Goal: Information Seeking & Learning: Learn about a topic

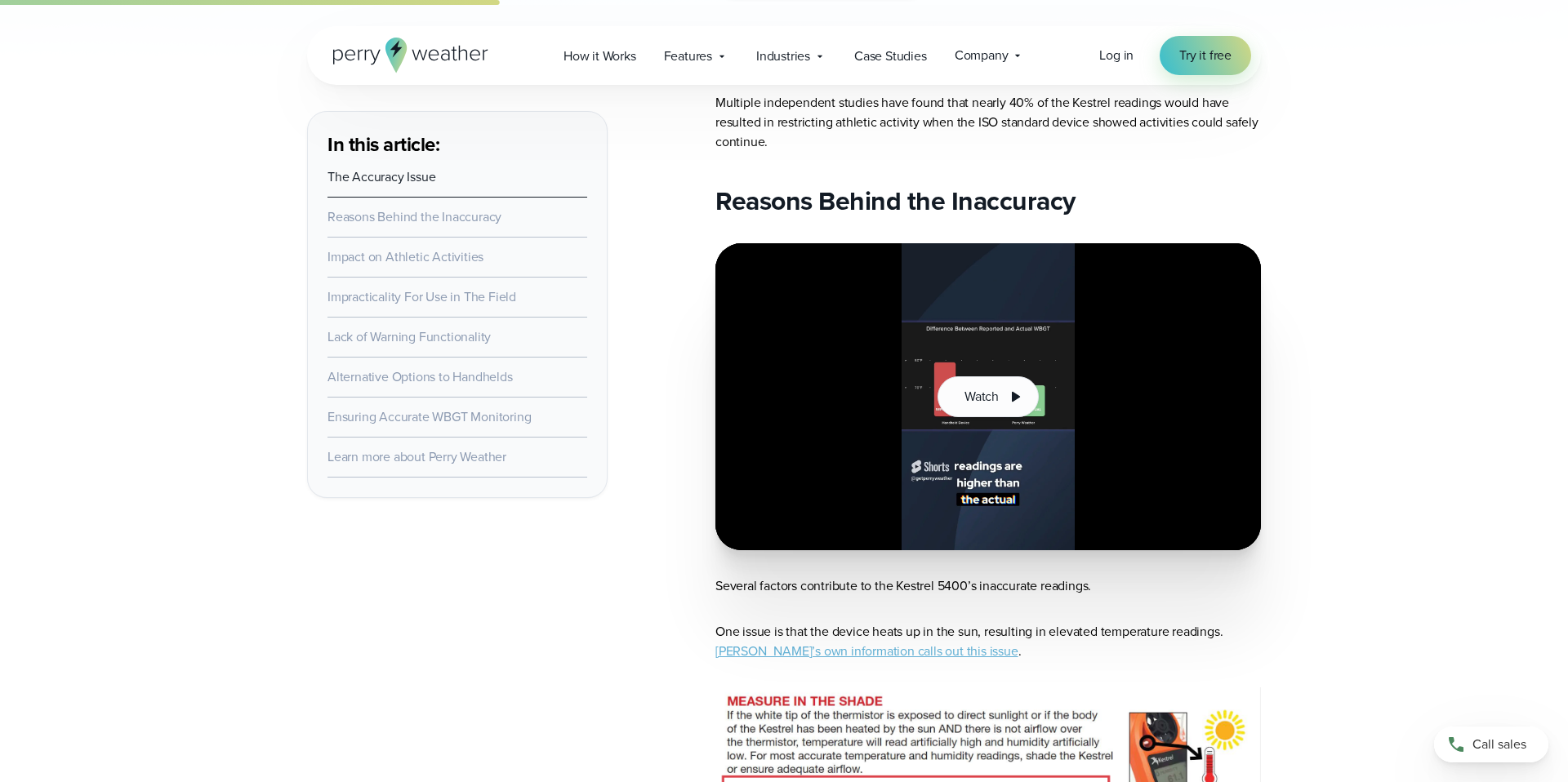
scroll to position [1066, 0]
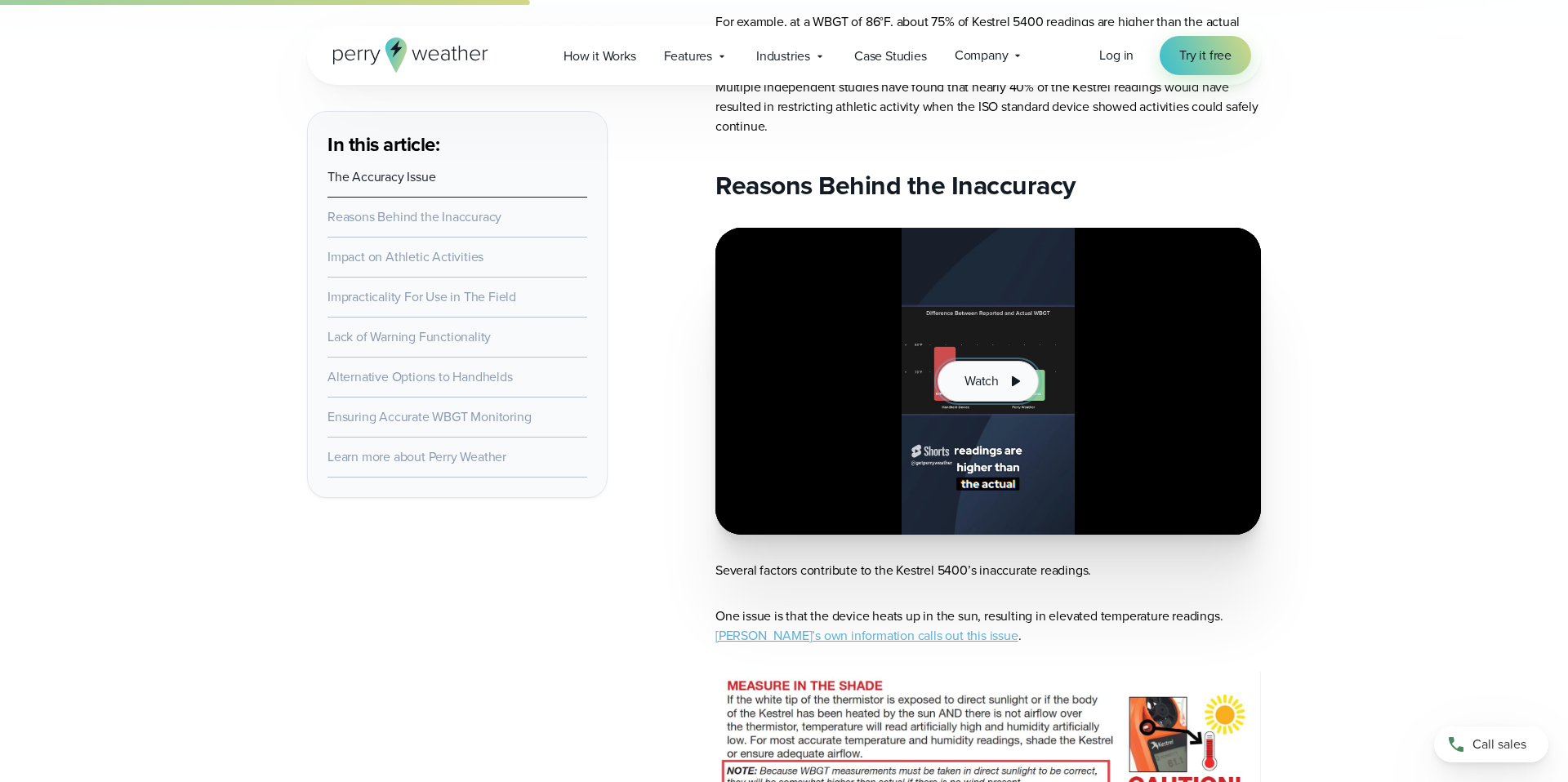
click at [988, 376] on span "Watch" at bounding box center [981, 381] width 34 height 20
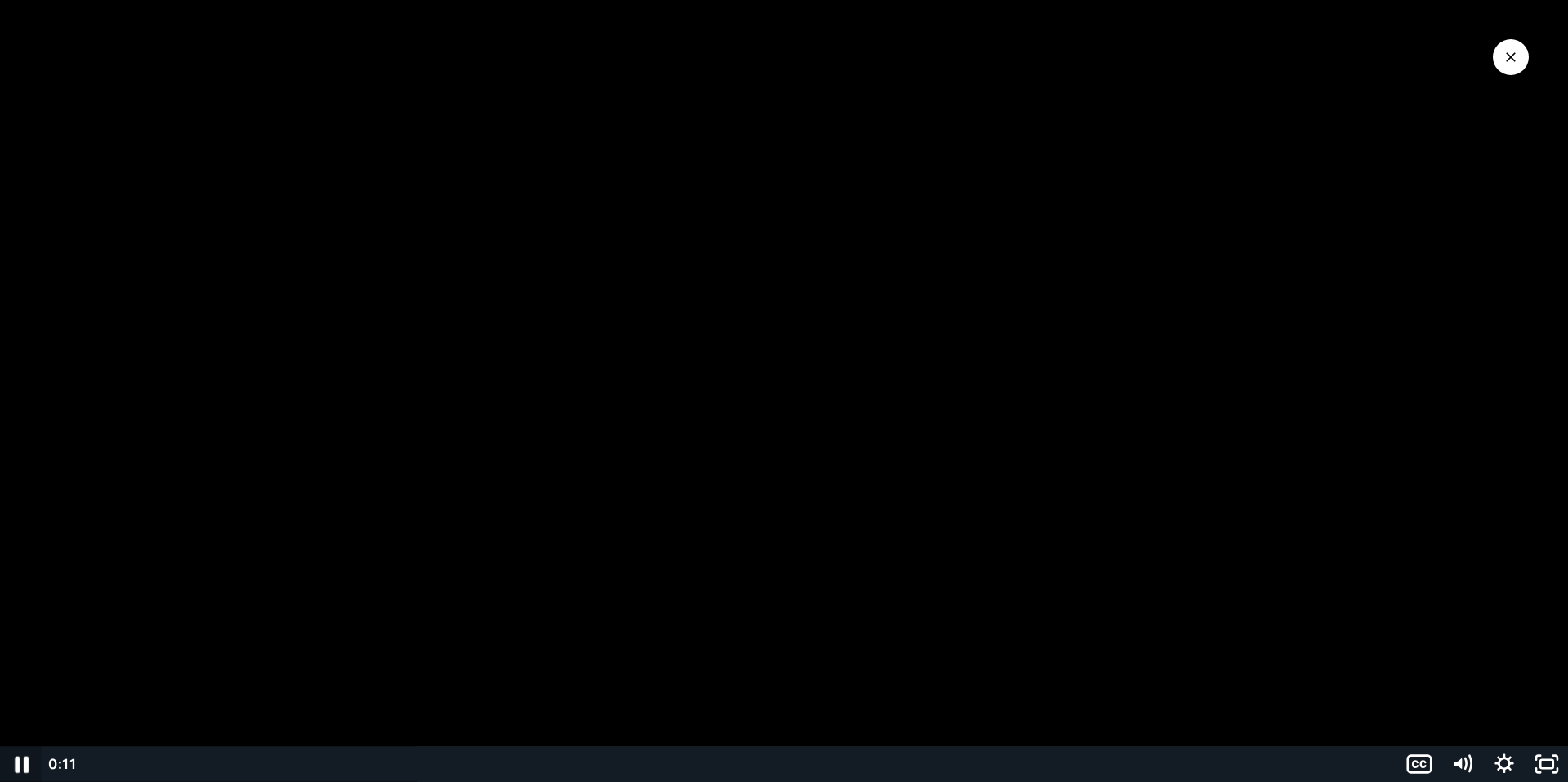
click at [18, 761] on icon "Pause" at bounding box center [22, 765] width 14 height 17
click at [24, 765] on icon "Play Video" at bounding box center [24, 765] width 13 height 18
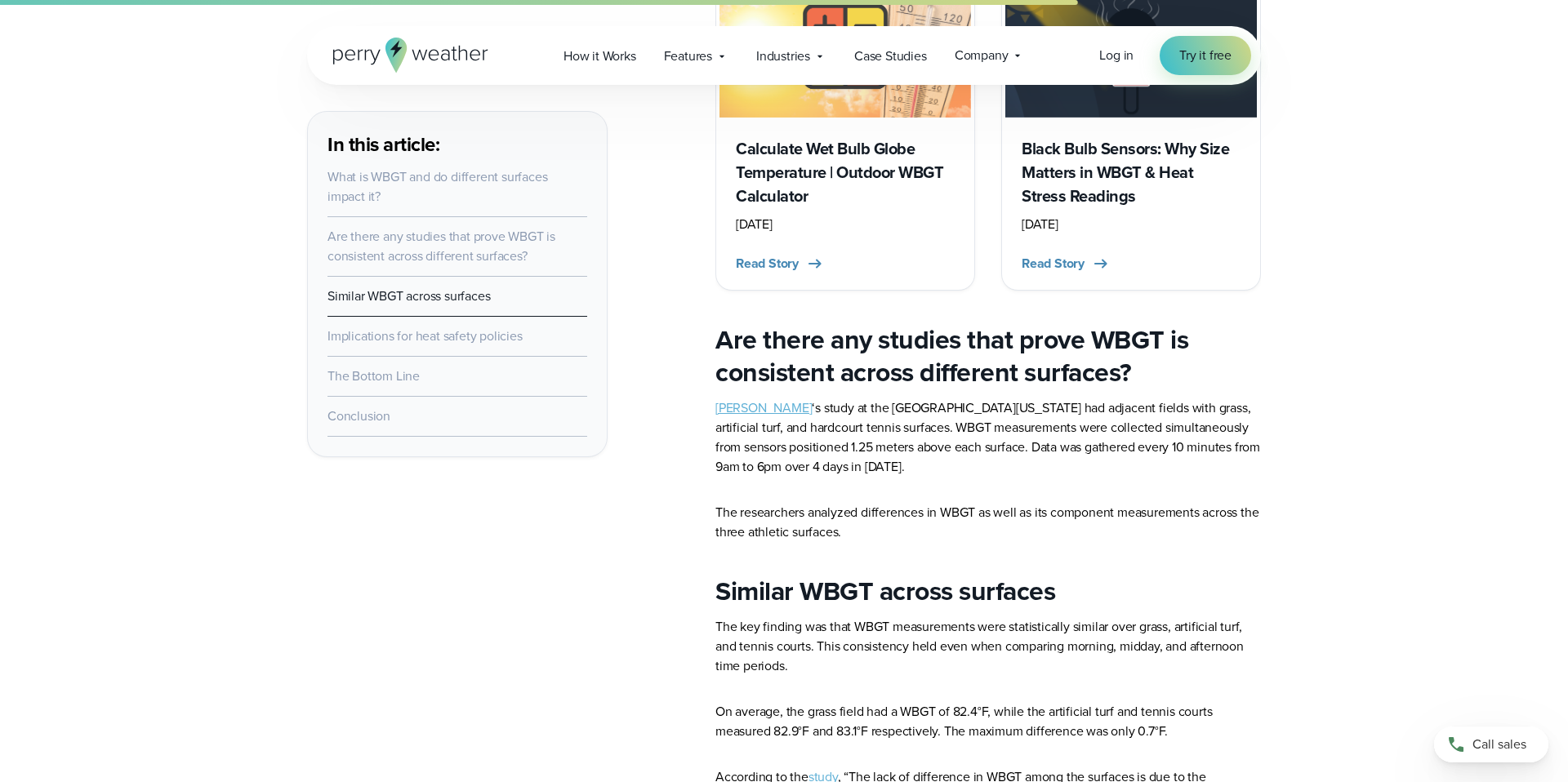
scroll to position [1153, 0]
